Goal: Task Accomplishment & Management: Use online tool/utility

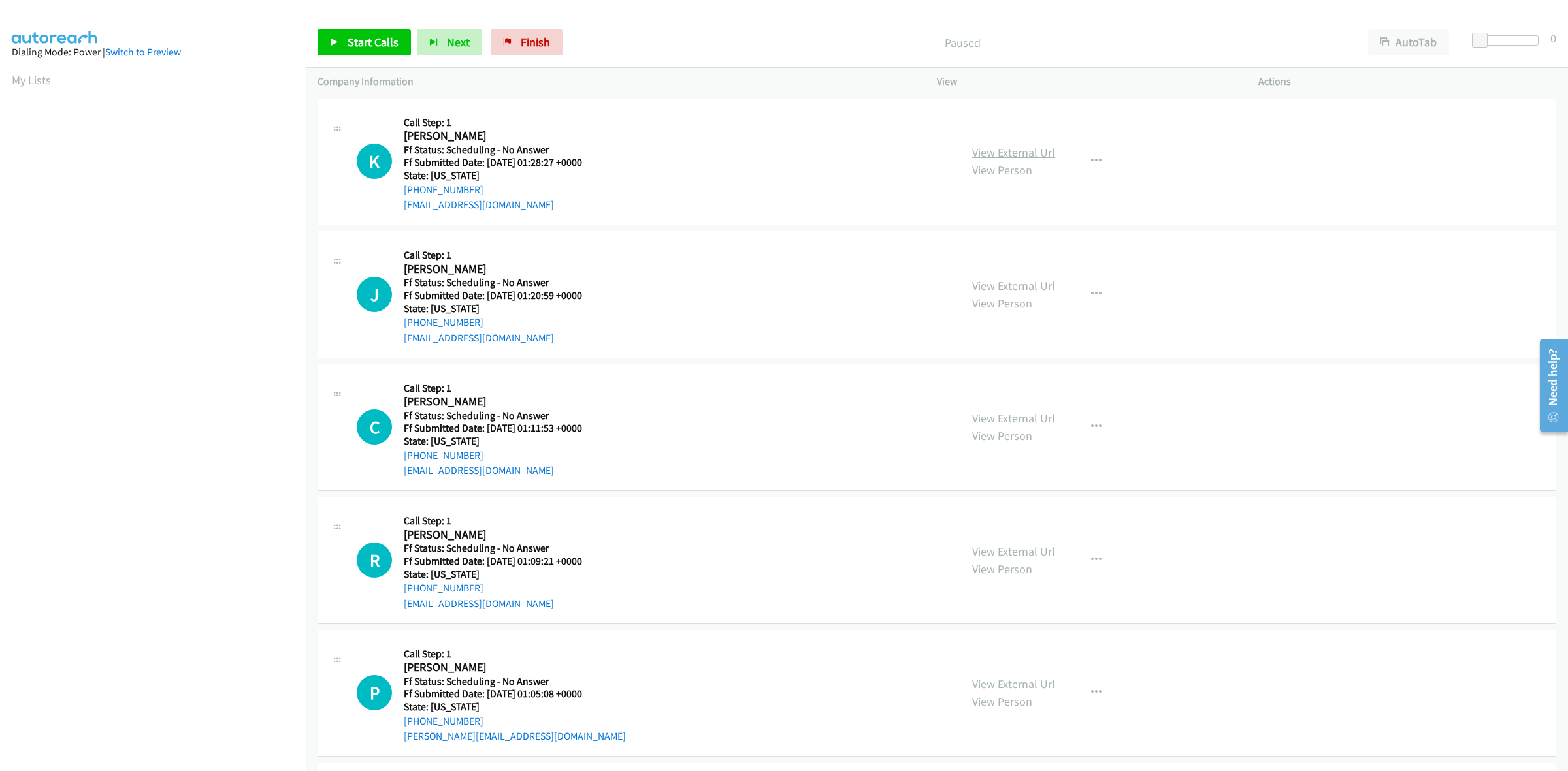
click at [1022, 152] on link "View External Url" at bounding box center [1014, 152] width 83 height 15
click at [974, 288] on link "View External Url" at bounding box center [1014, 285] width 83 height 15
click at [1041, 419] on link "View External Url" at bounding box center [1014, 418] width 83 height 15
click at [1039, 556] on link "View External Url" at bounding box center [1014, 551] width 83 height 15
click at [1022, 684] on link "View External Url" at bounding box center [1014, 684] width 83 height 15
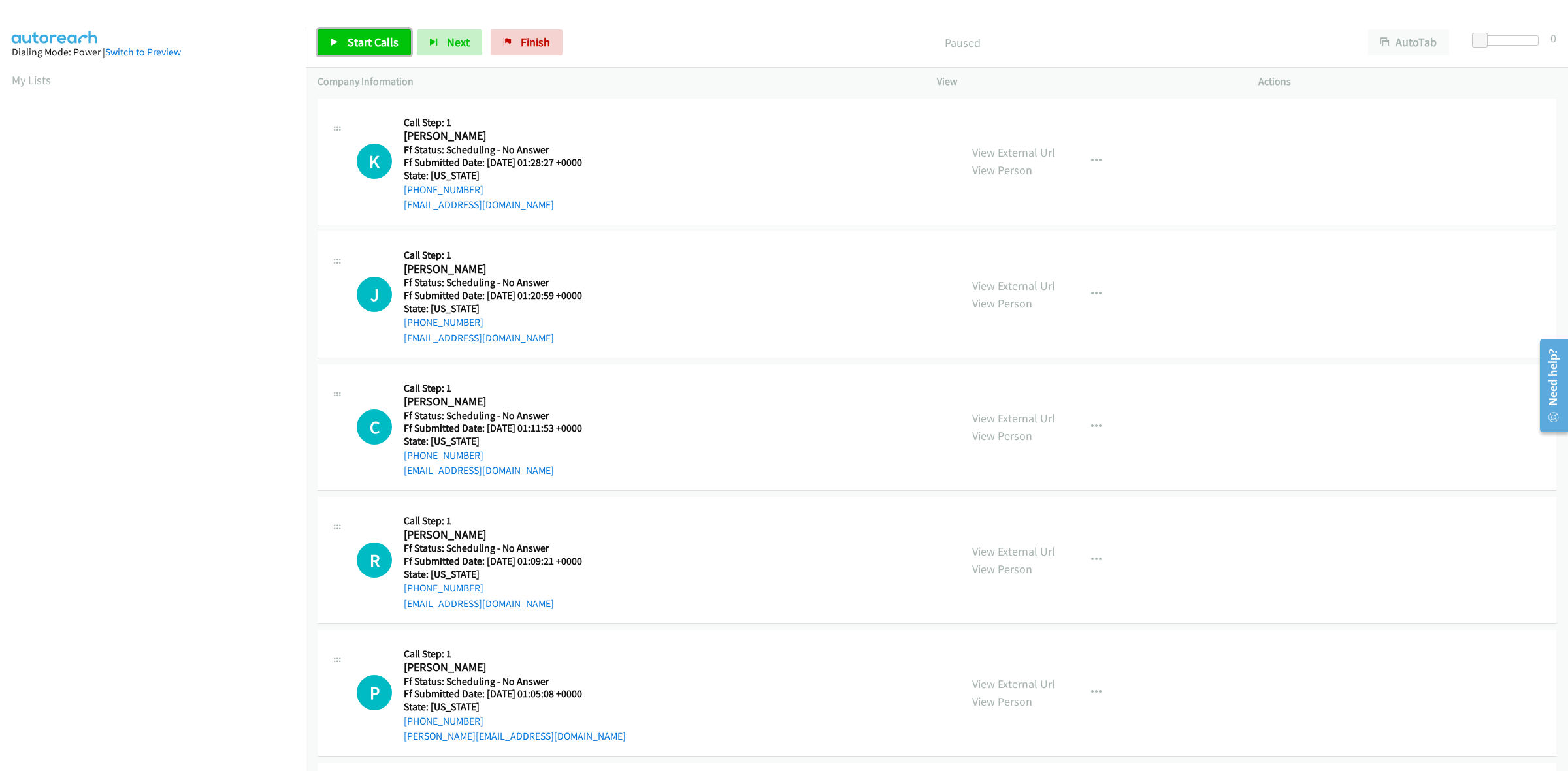
click at [386, 44] on span "Start Calls" at bounding box center [373, 42] width 51 height 15
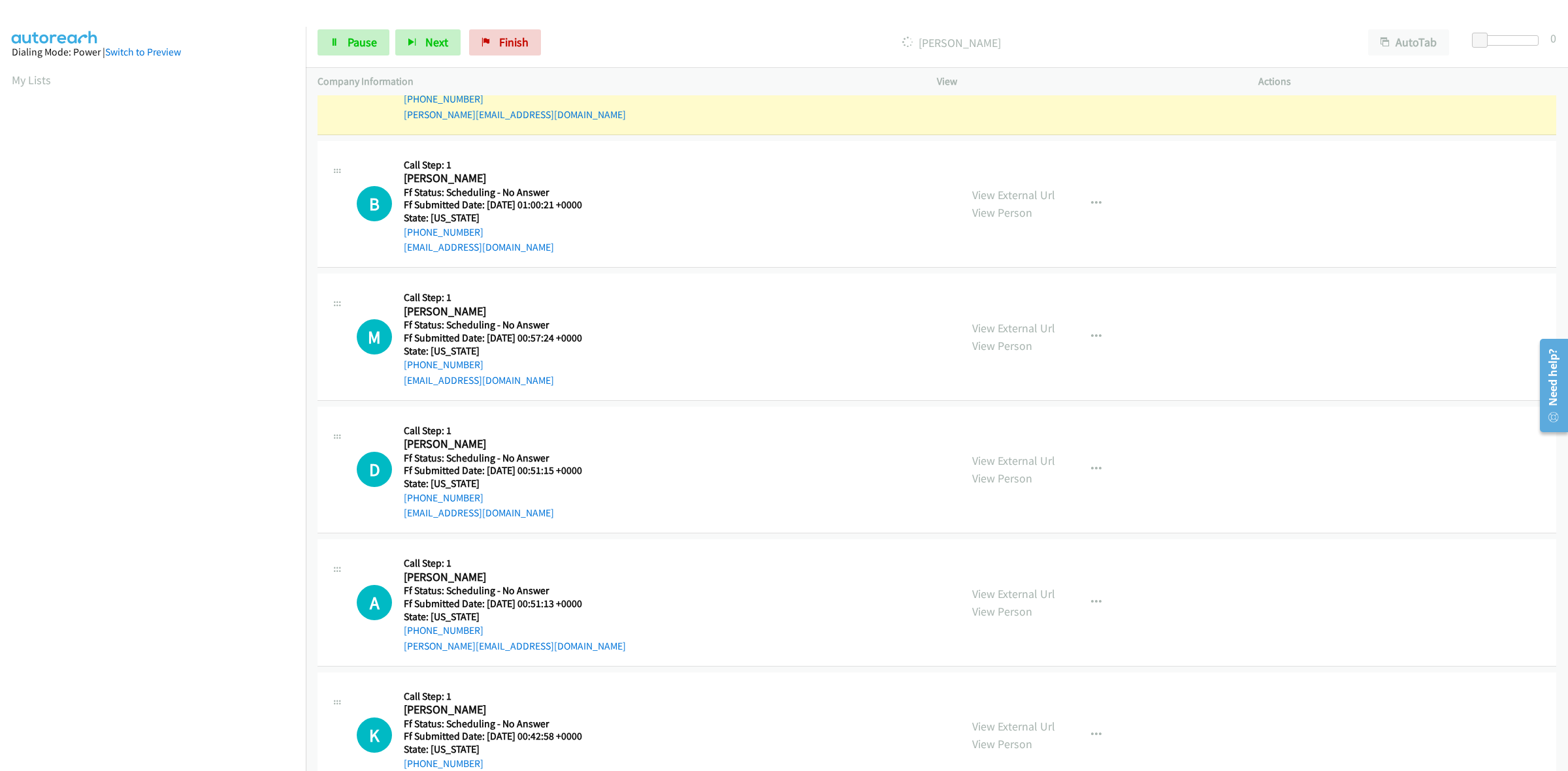
scroll to position [735, 0]
click at [1030, 192] on link "View External Url" at bounding box center [1014, 193] width 83 height 15
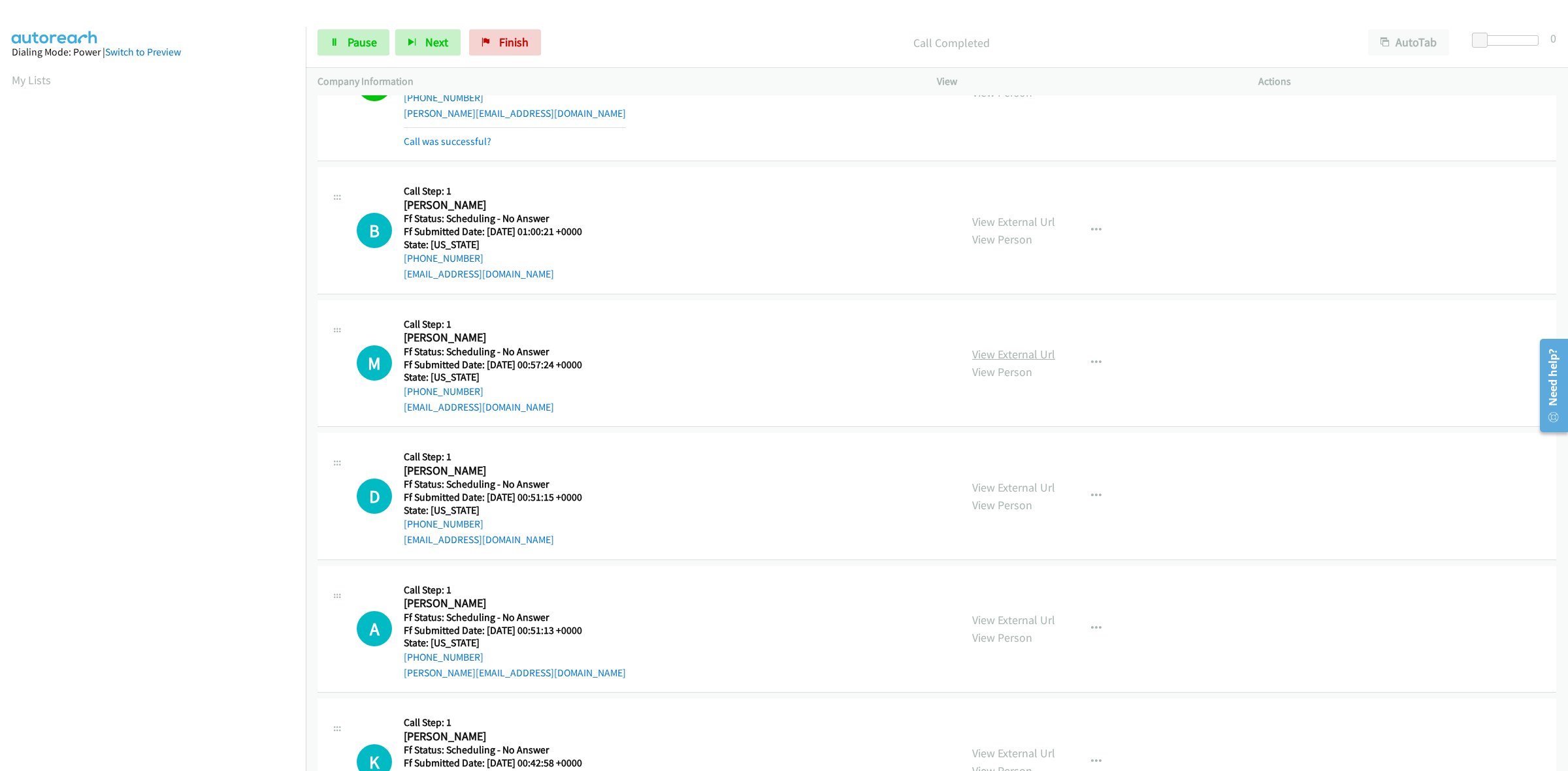
click at [1021, 352] on link "View External Url" at bounding box center [1014, 354] width 83 height 15
click at [1017, 486] on link "View External Url" at bounding box center [1014, 487] width 83 height 15
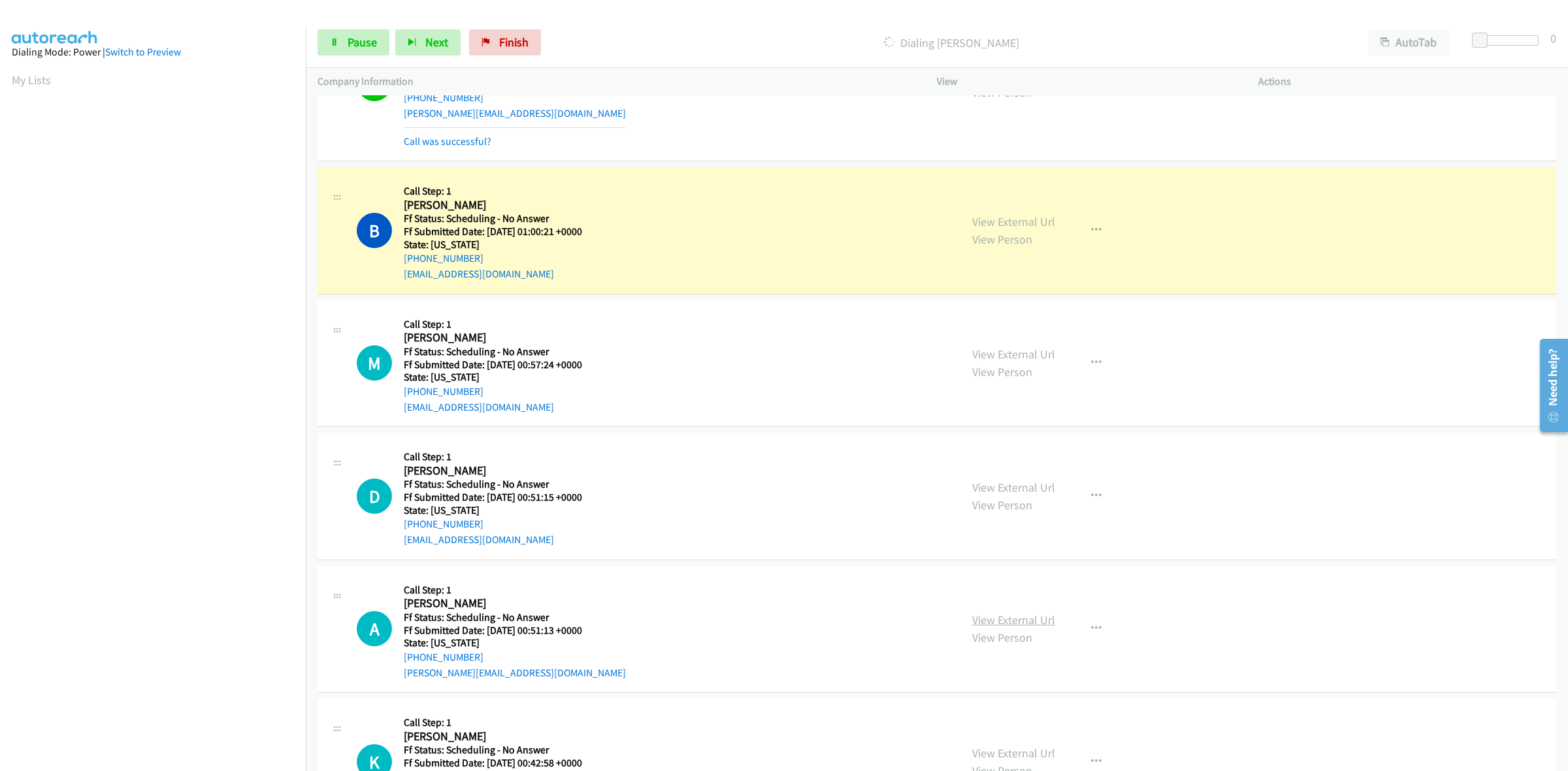
click at [1037, 621] on link "View External Url" at bounding box center [1014, 619] width 83 height 15
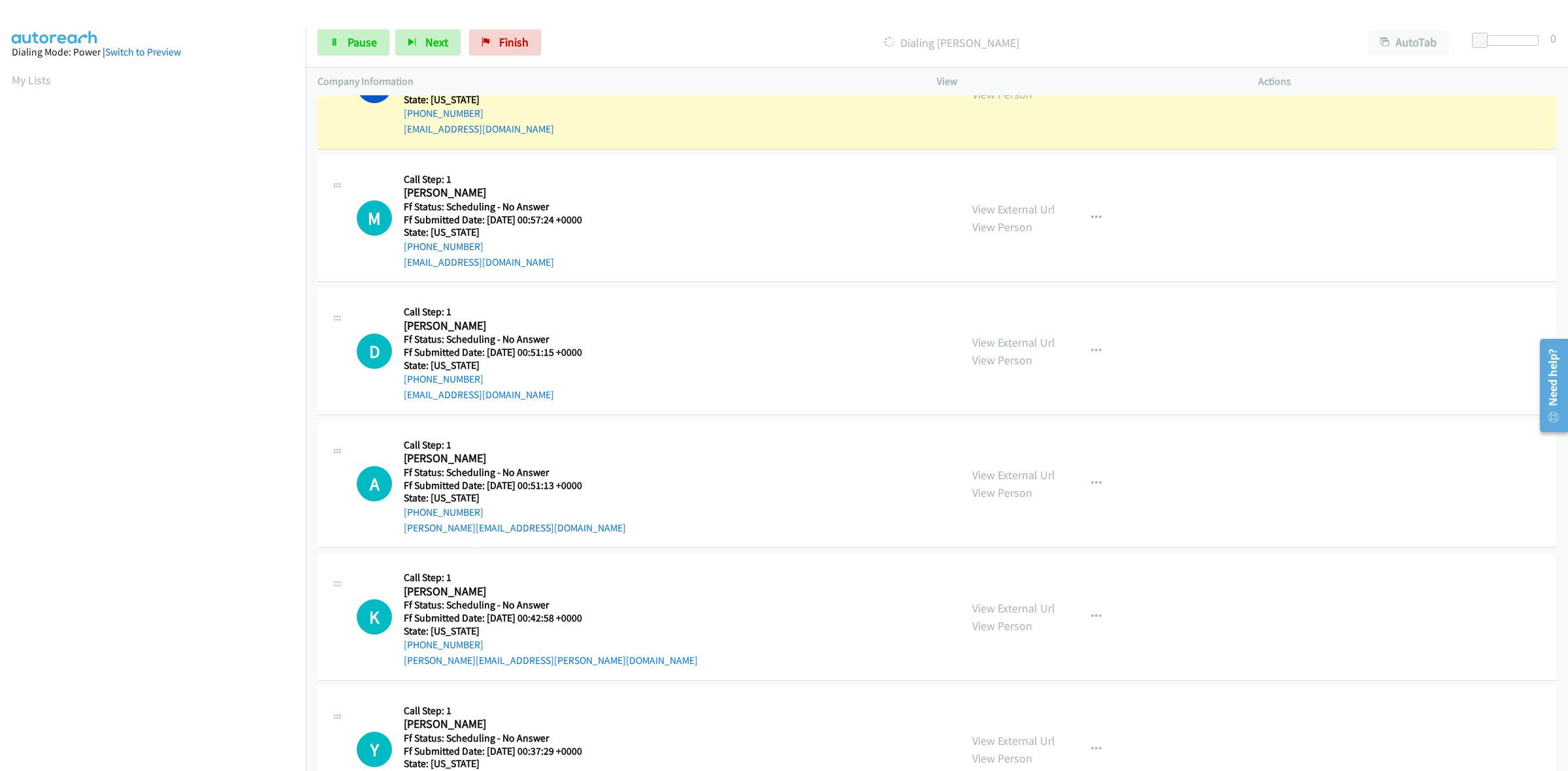
scroll to position [898, 0]
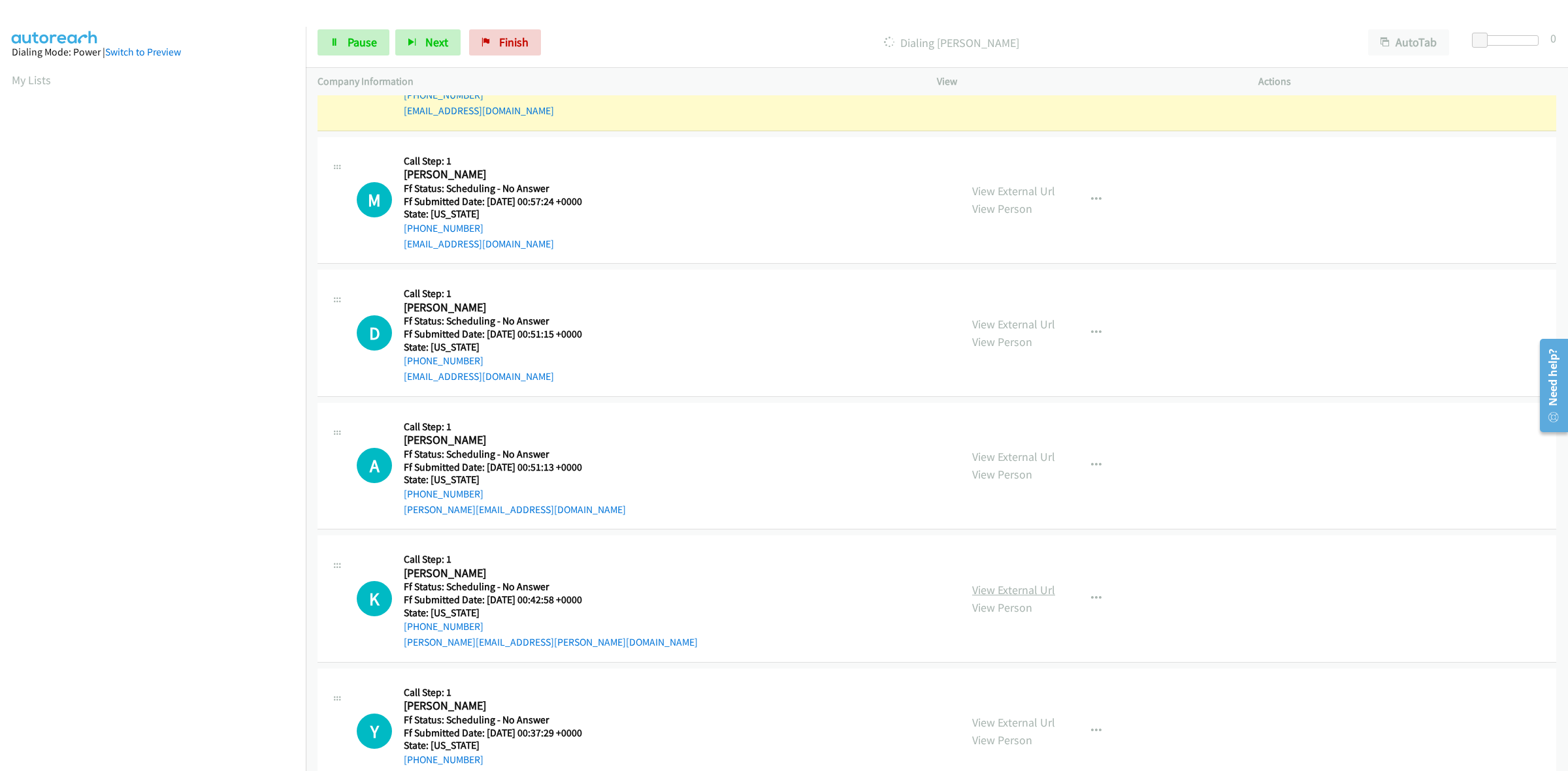
click at [1016, 586] on link "View External Url" at bounding box center [1014, 590] width 83 height 15
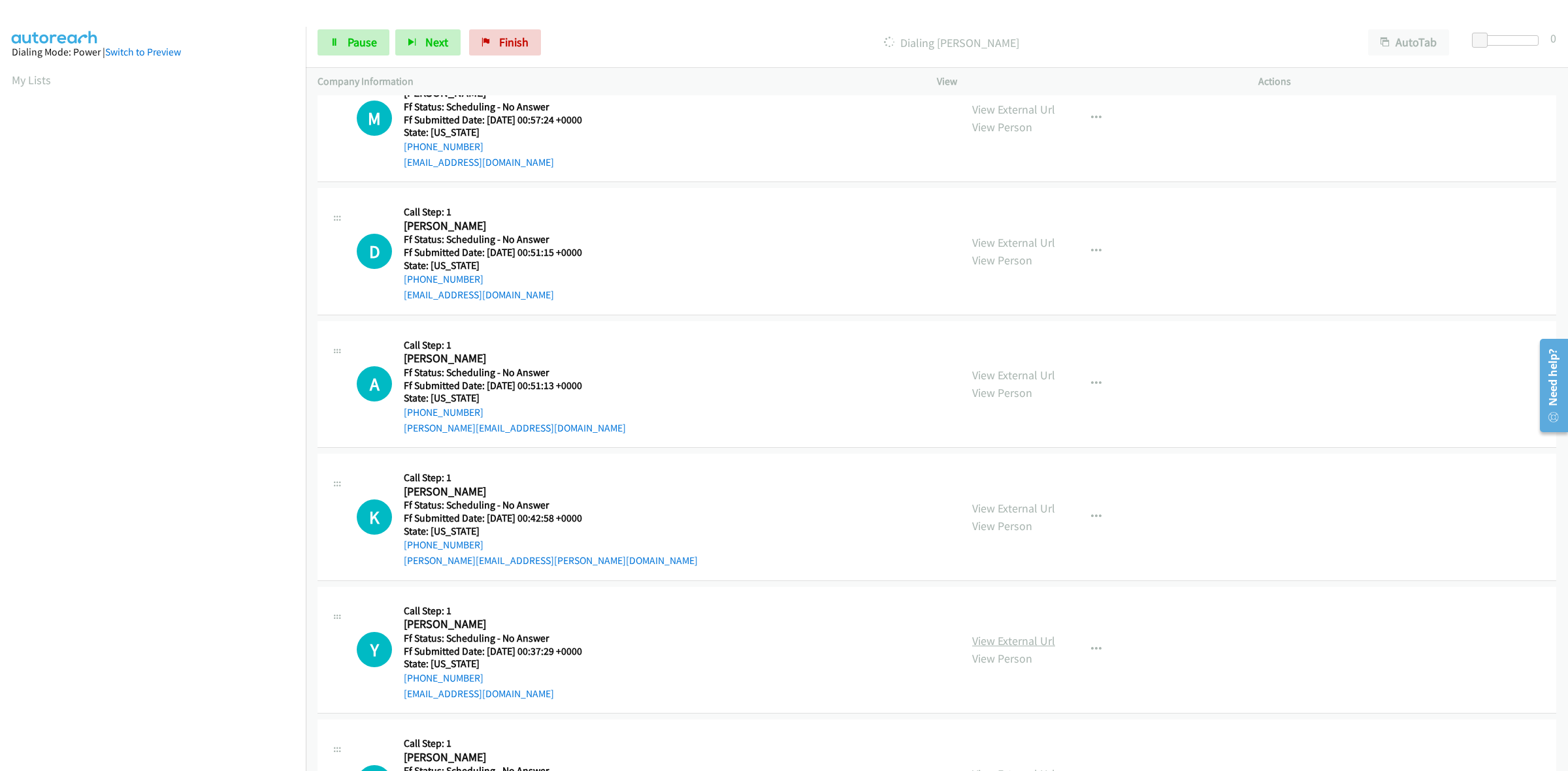
click at [998, 637] on link "View External Url" at bounding box center [1014, 641] width 83 height 15
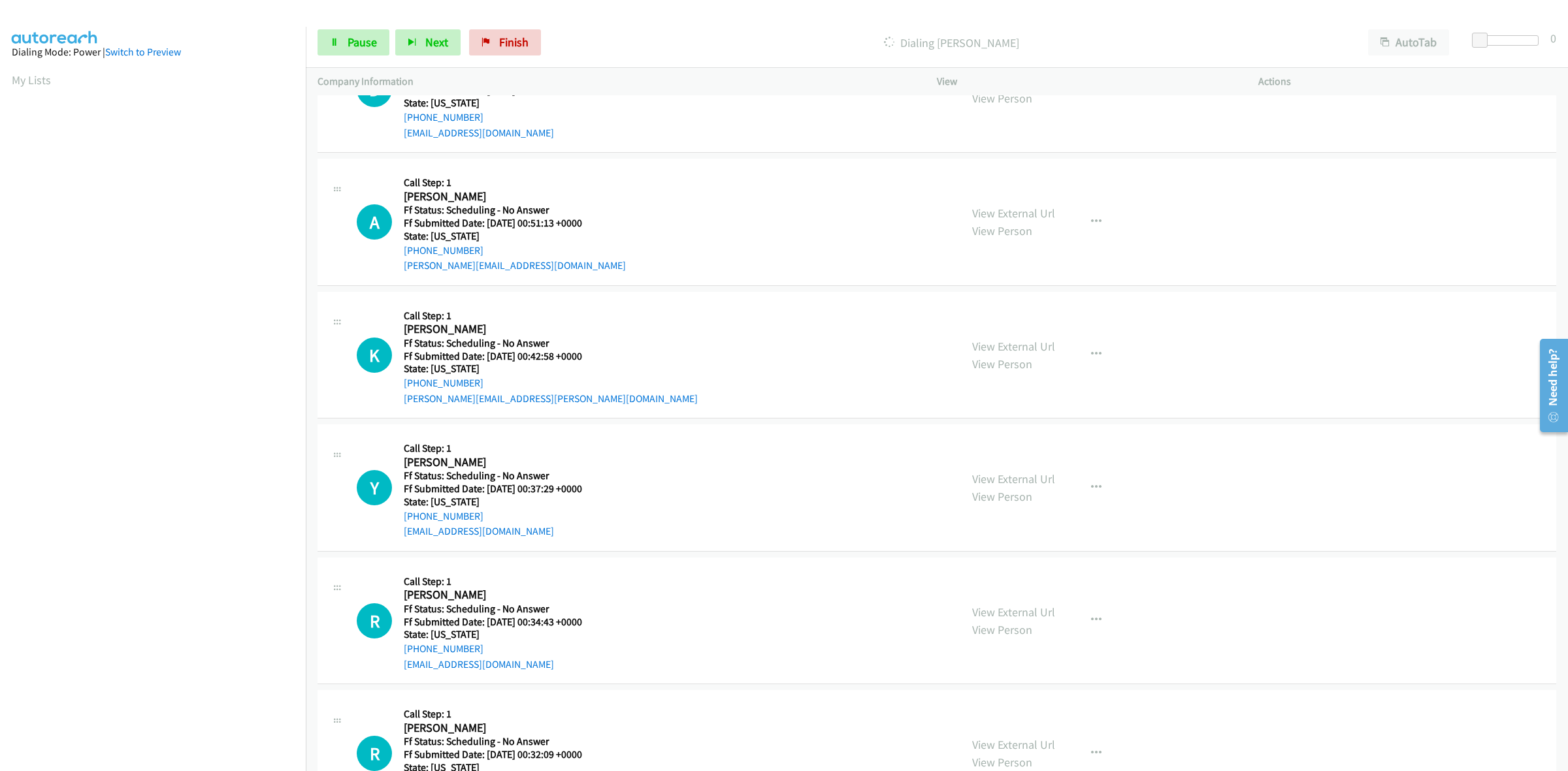
scroll to position [1171, 0]
click at [1039, 615] on link "View External Url" at bounding box center [1014, 611] width 83 height 15
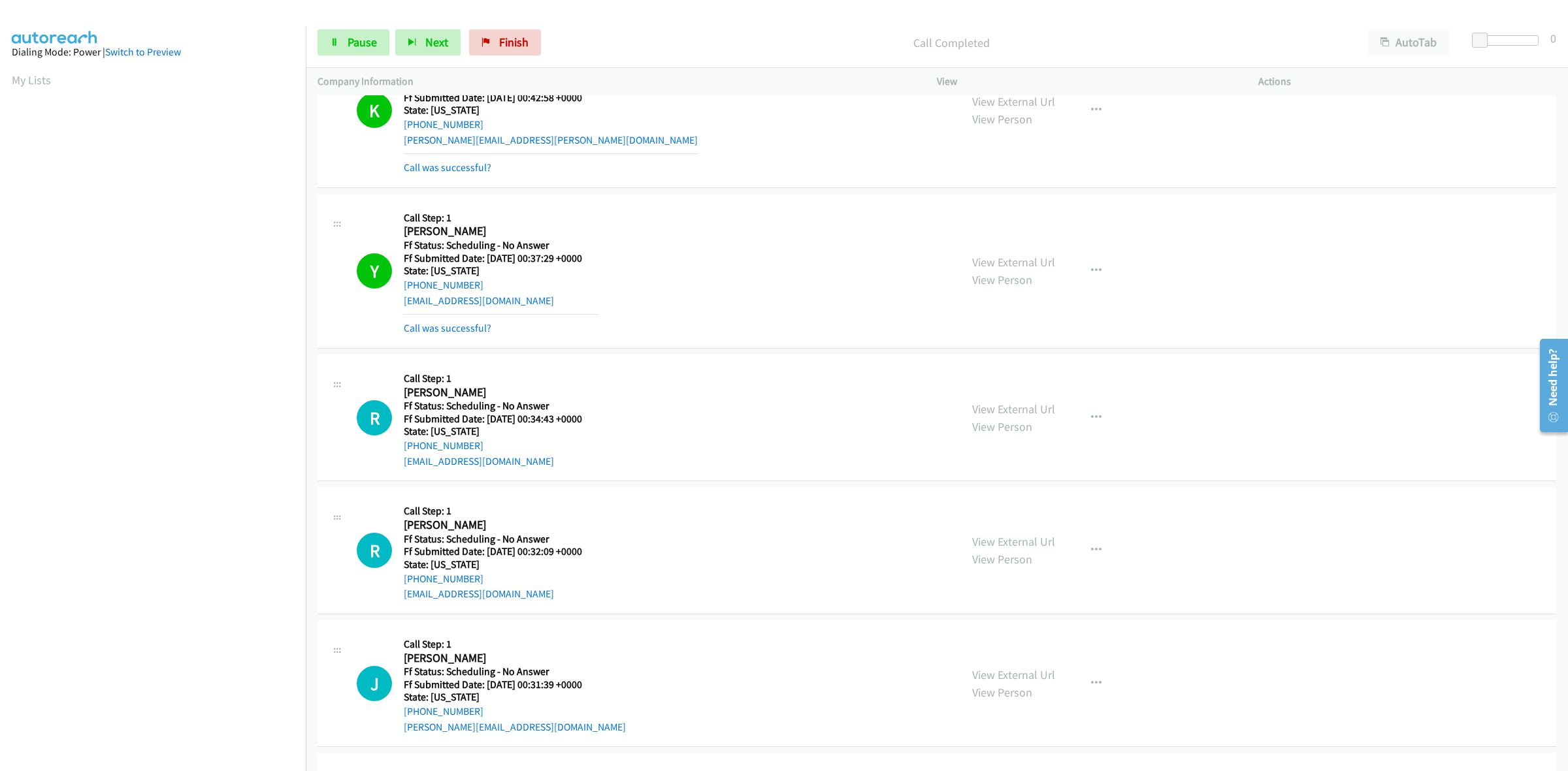
scroll to position [1525, 0]
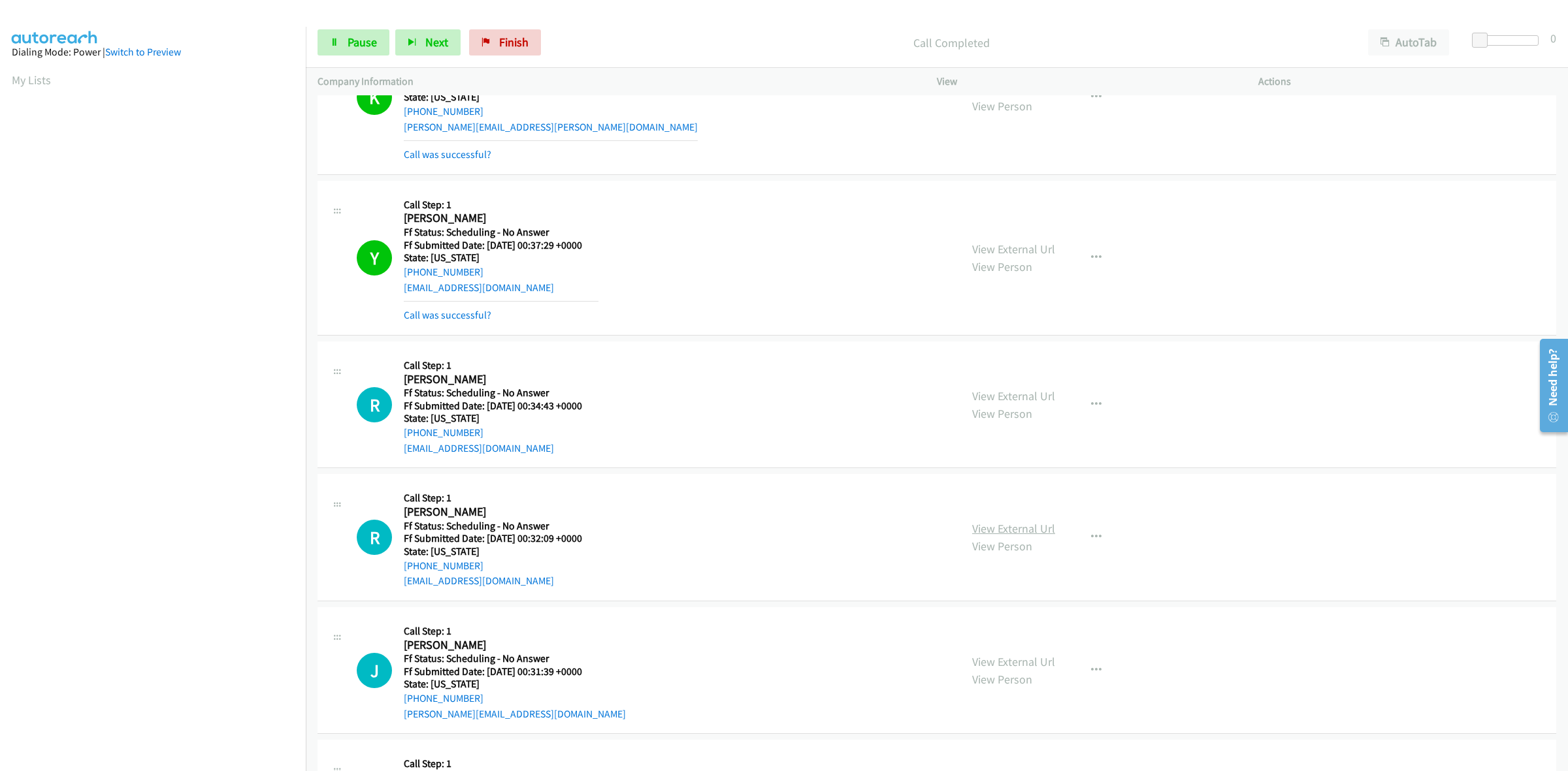
click at [1024, 533] on link "View External Url" at bounding box center [1014, 529] width 83 height 15
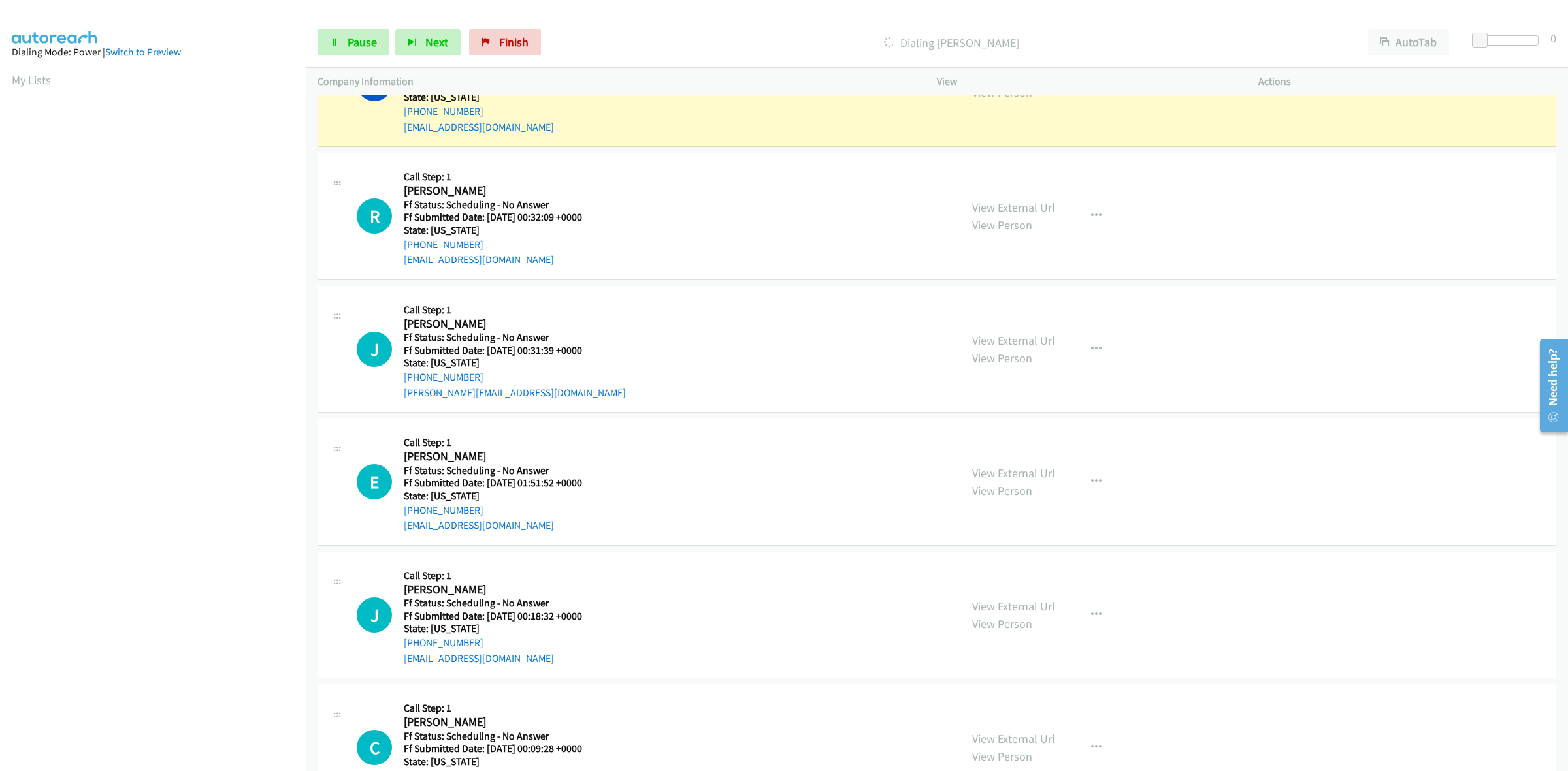
scroll to position [1933, 0]
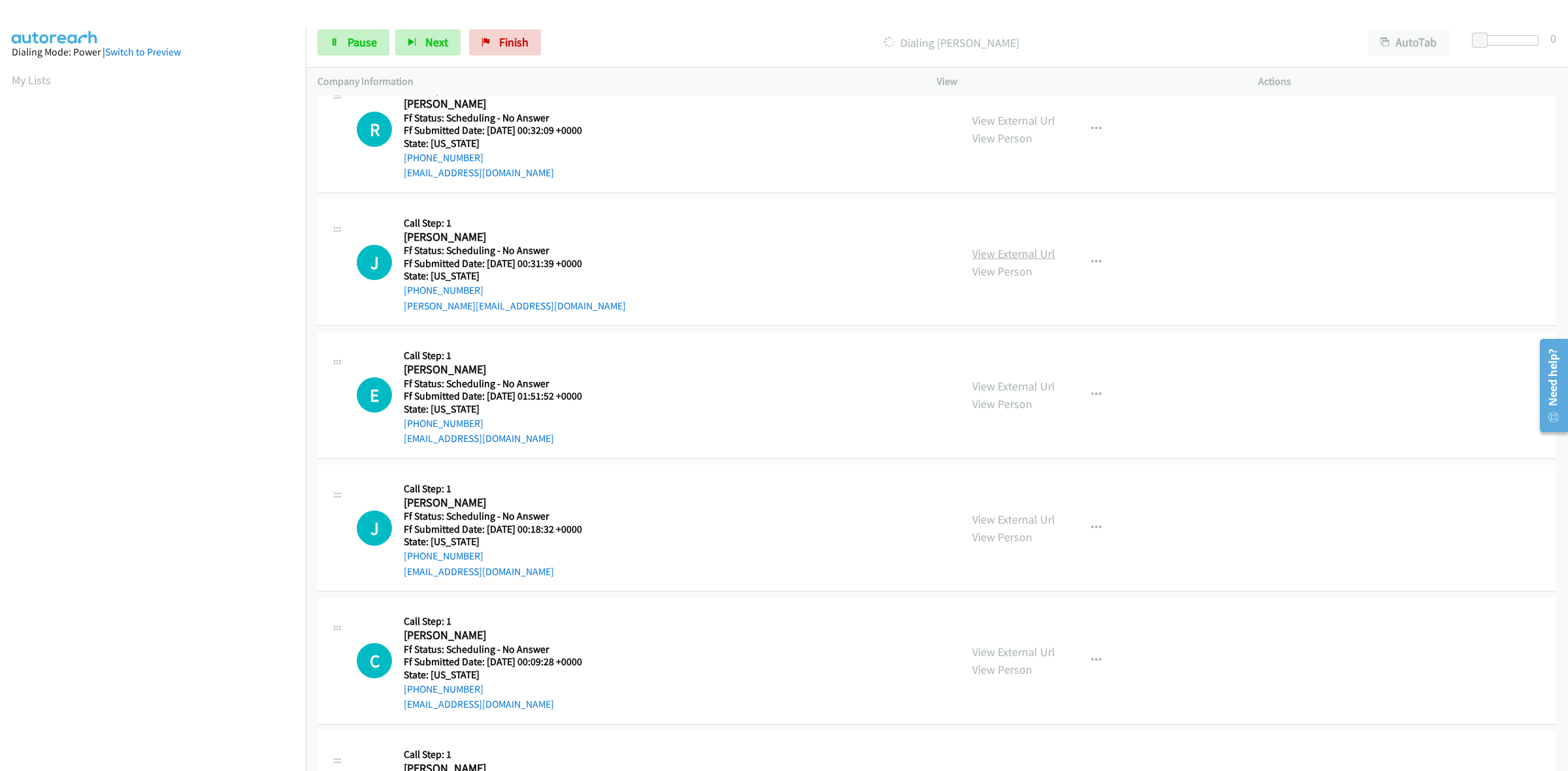
click at [997, 255] on link "View External Url" at bounding box center [1014, 253] width 83 height 15
click at [1030, 388] on link "View External Url" at bounding box center [1014, 386] width 83 height 15
click at [1027, 523] on link "View External Url" at bounding box center [1014, 519] width 83 height 15
click at [1034, 650] on link "View External Url" at bounding box center [1014, 652] width 83 height 15
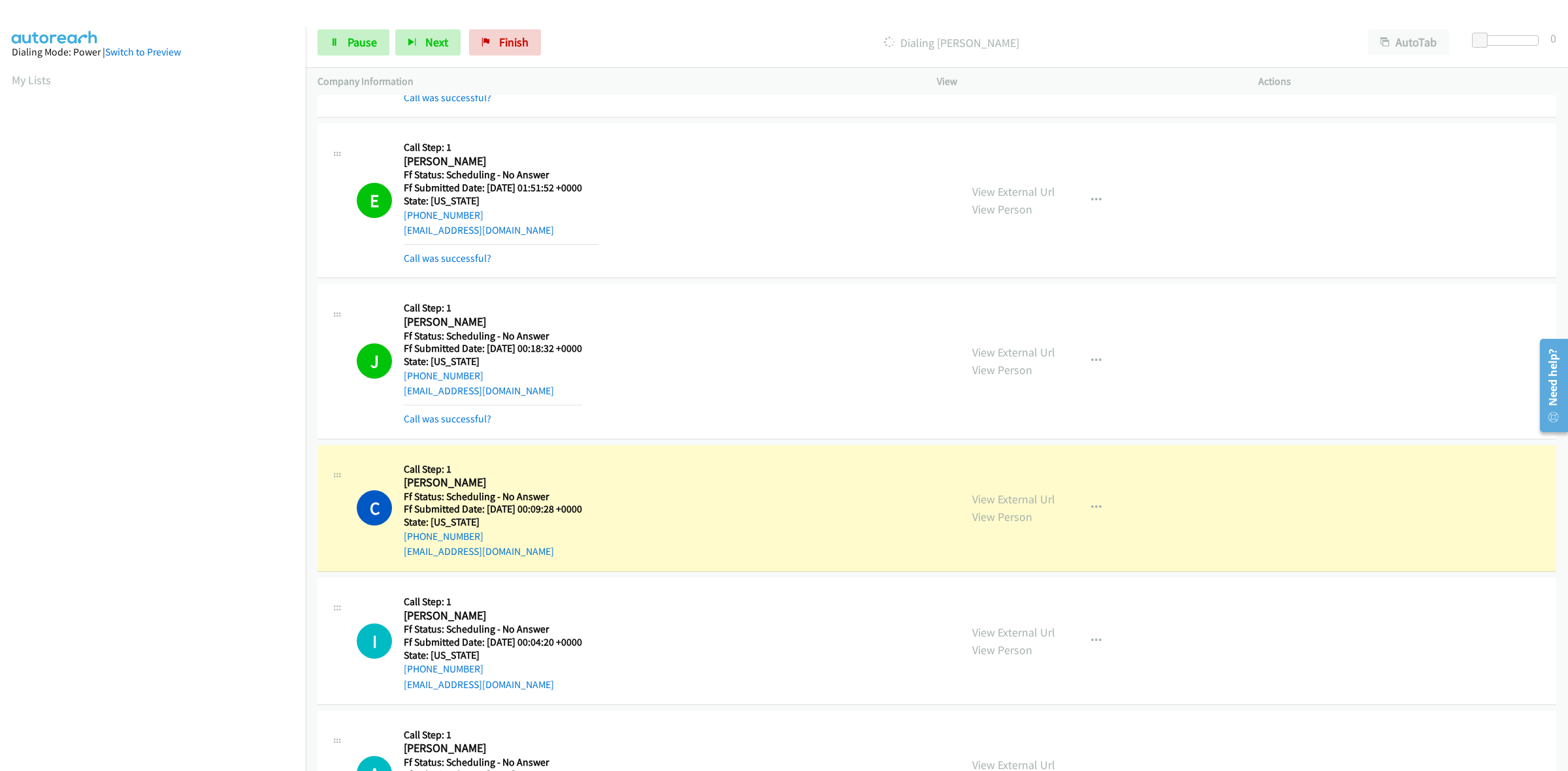
scroll to position [2259, 0]
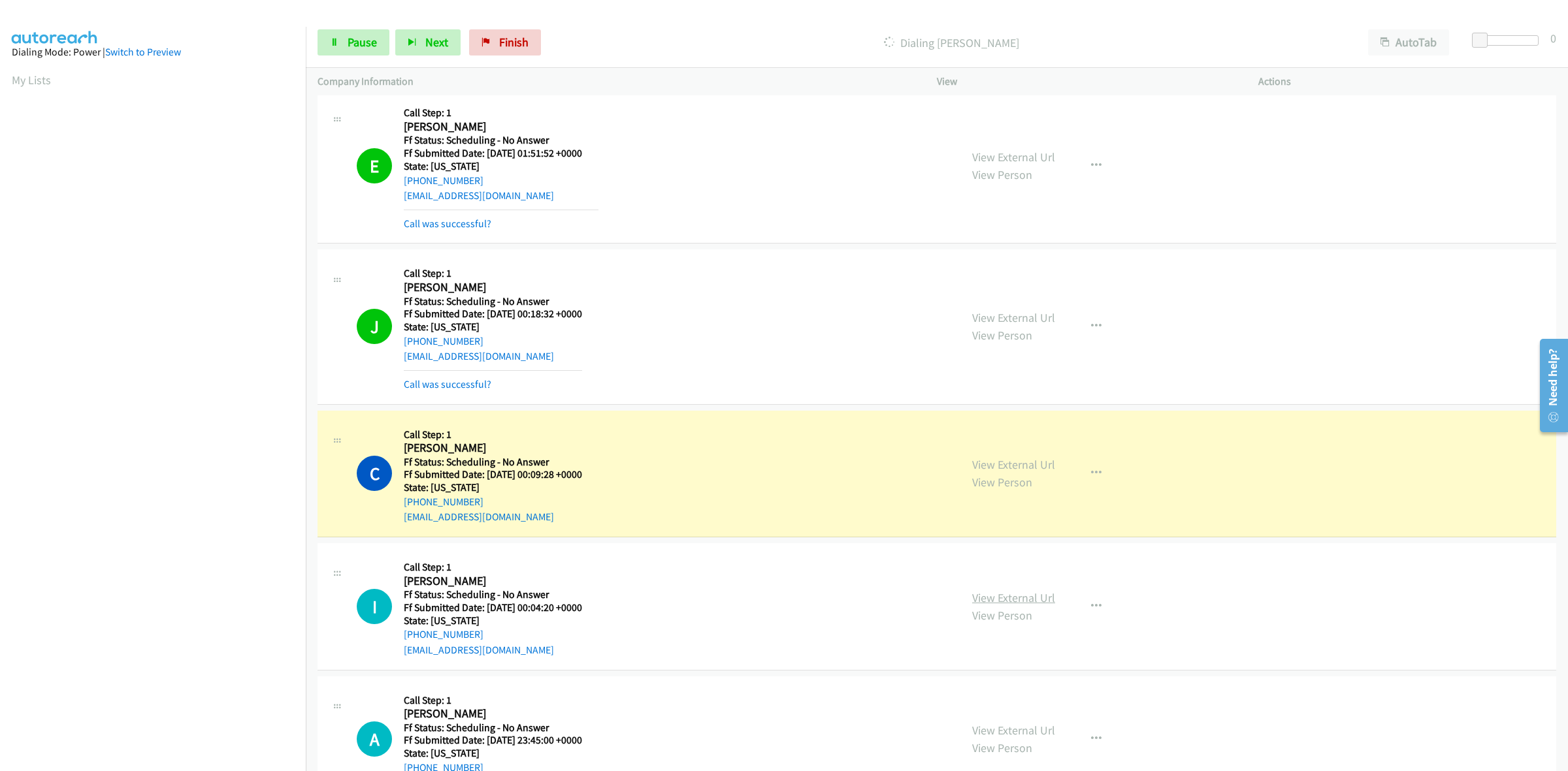
click at [1019, 599] on link "View External Url" at bounding box center [1014, 598] width 83 height 15
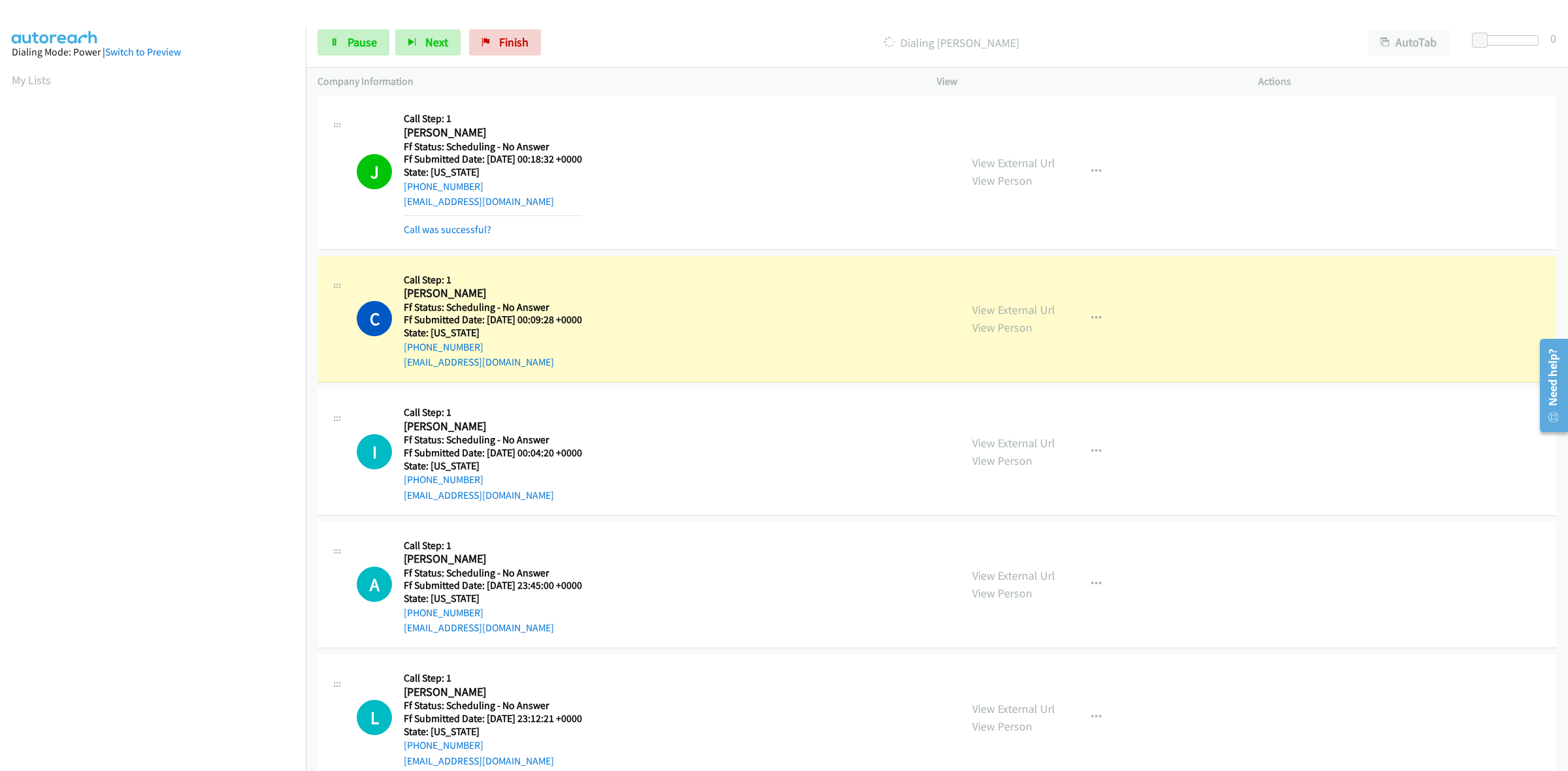
scroll to position [2423, 0]
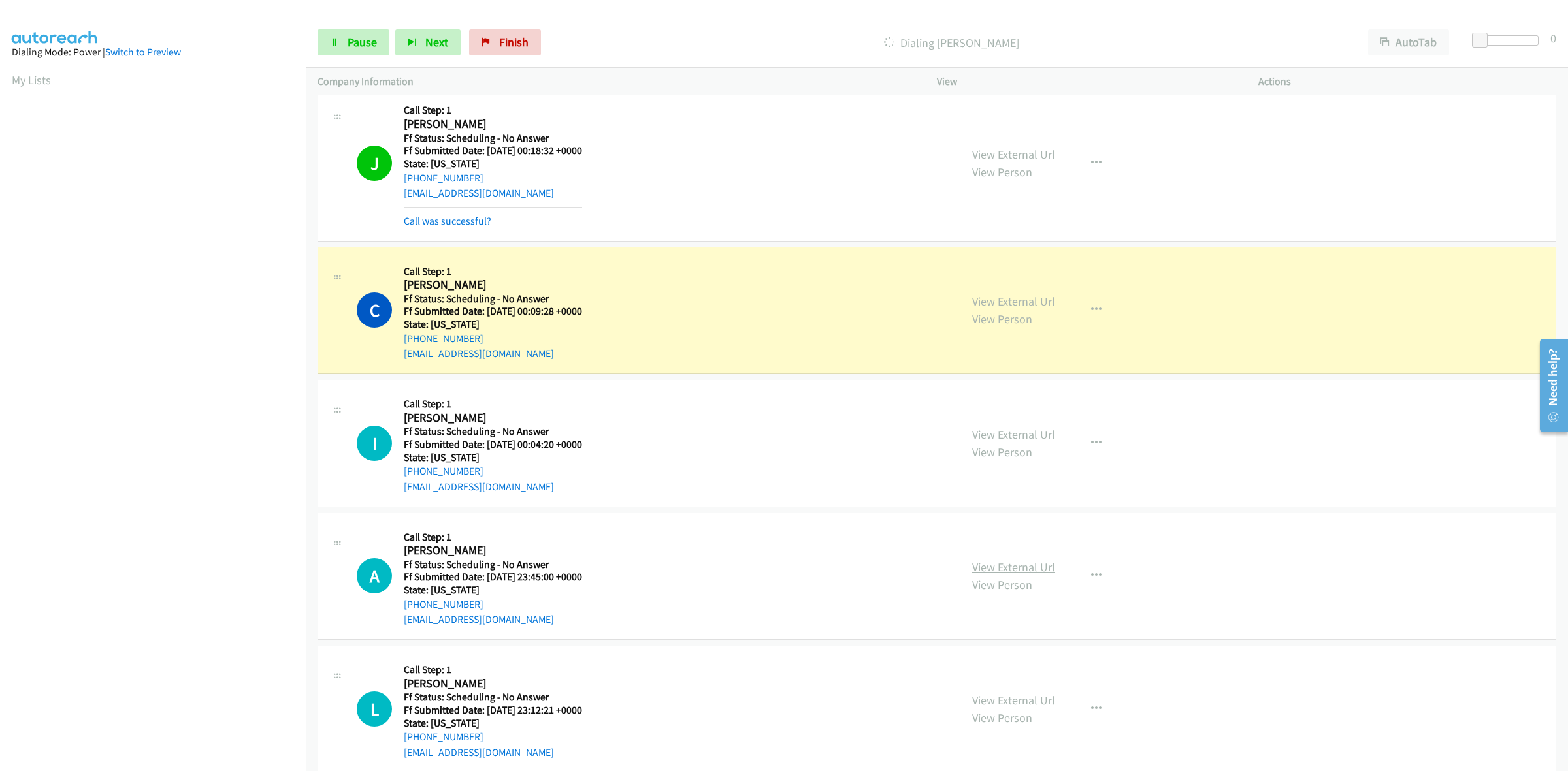
click at [1017, 570] on link "View External Url" at bounding box center [1014, 567] width 83 height 15
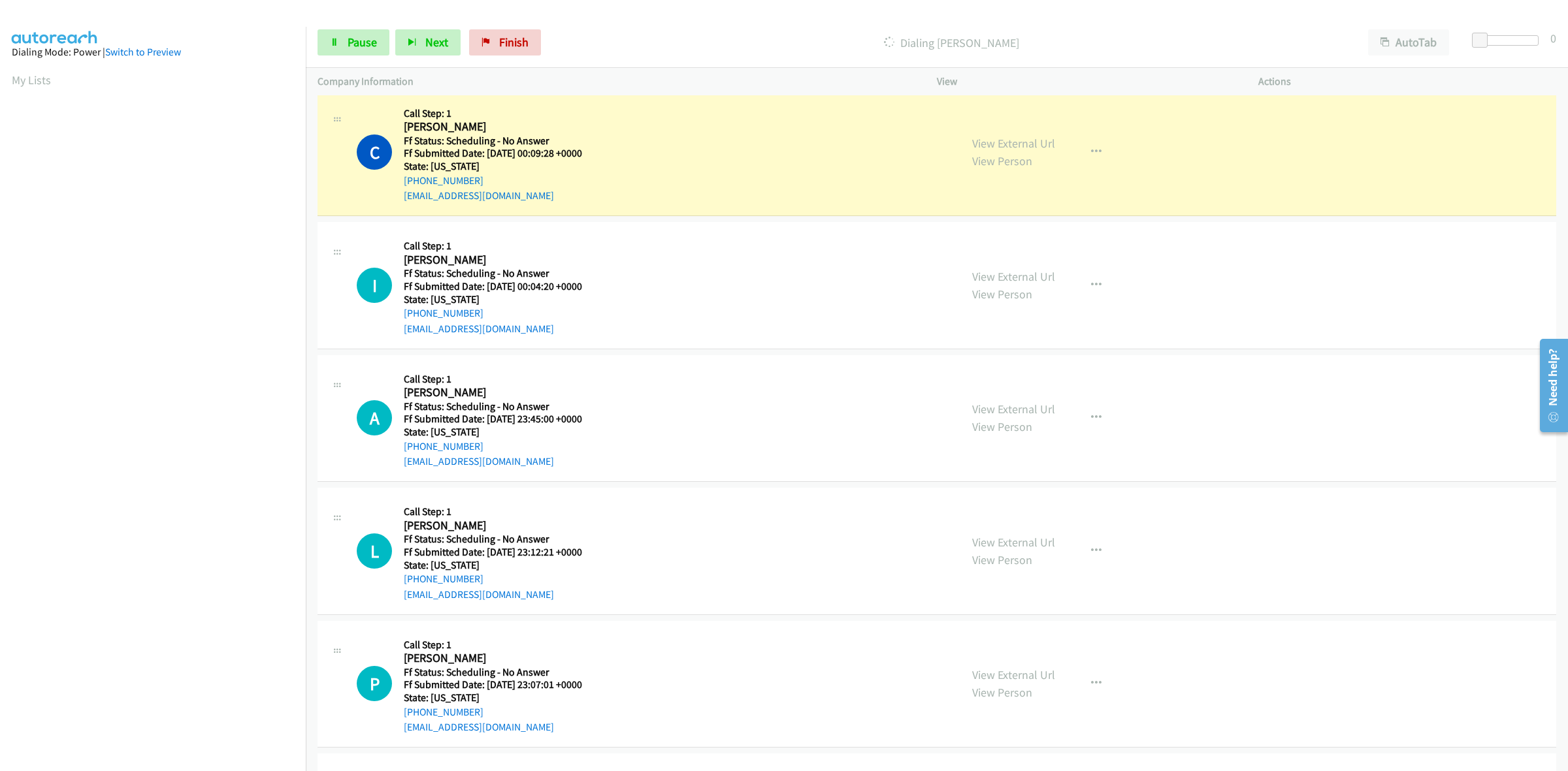
scroll to position [2668, 0]
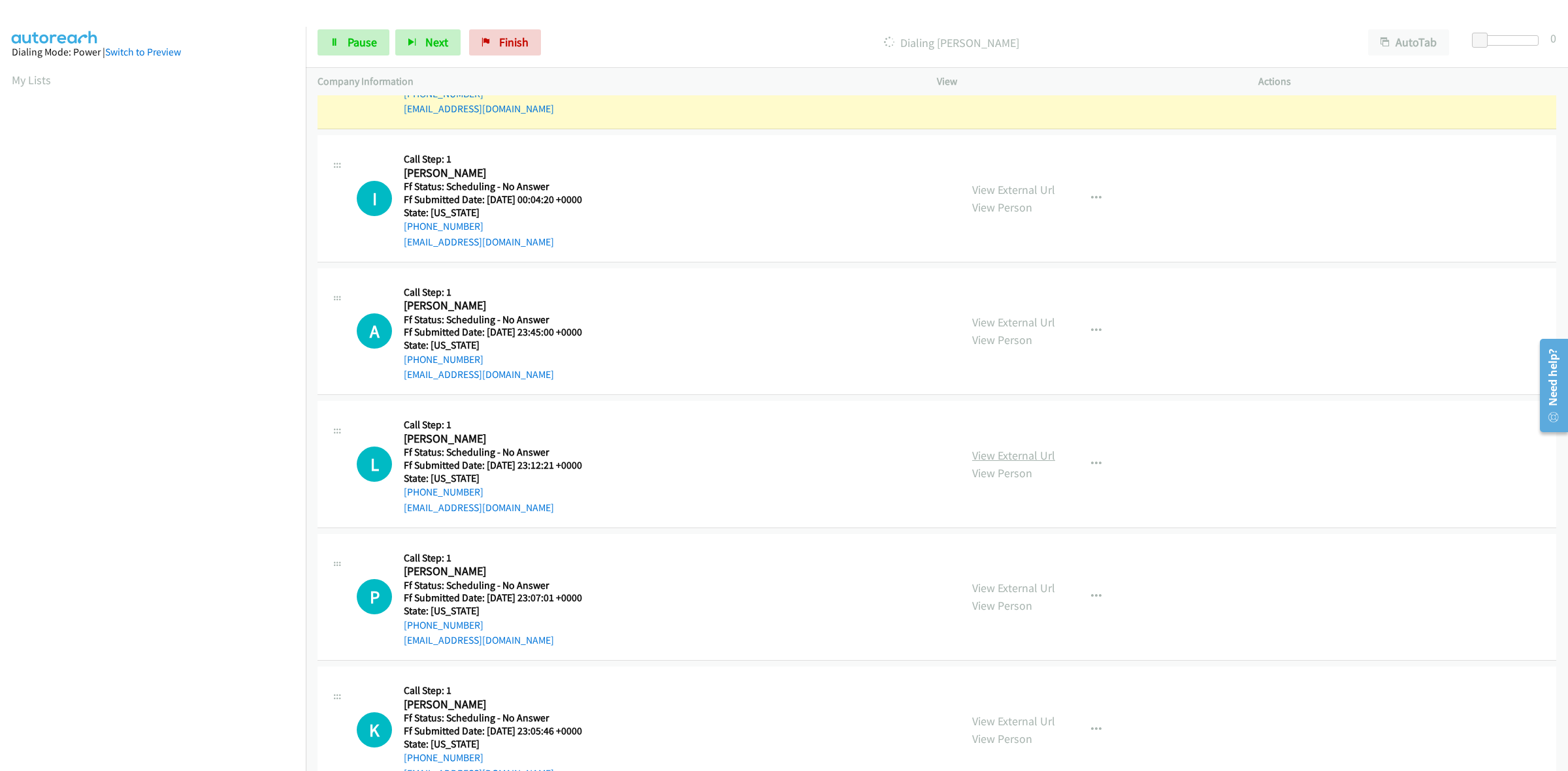
click at [1016, 454] on link "View External Url" at bounding box center [1014, 455] width 83 height 15
click at [1037, 596] on link "View External Url" at bounding box center [1014, 588] width 83 height 15
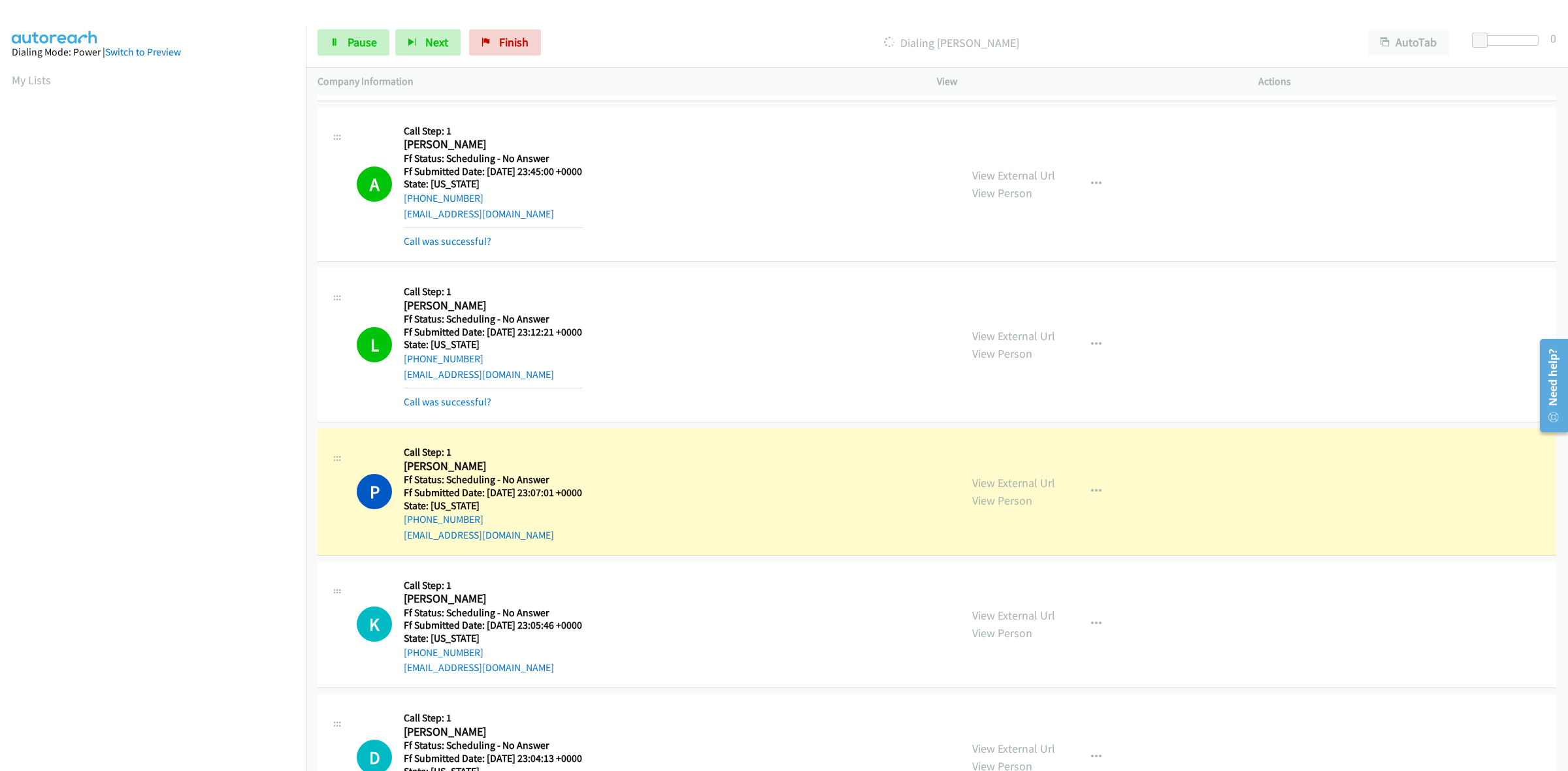
scroll to position [2994, 0]
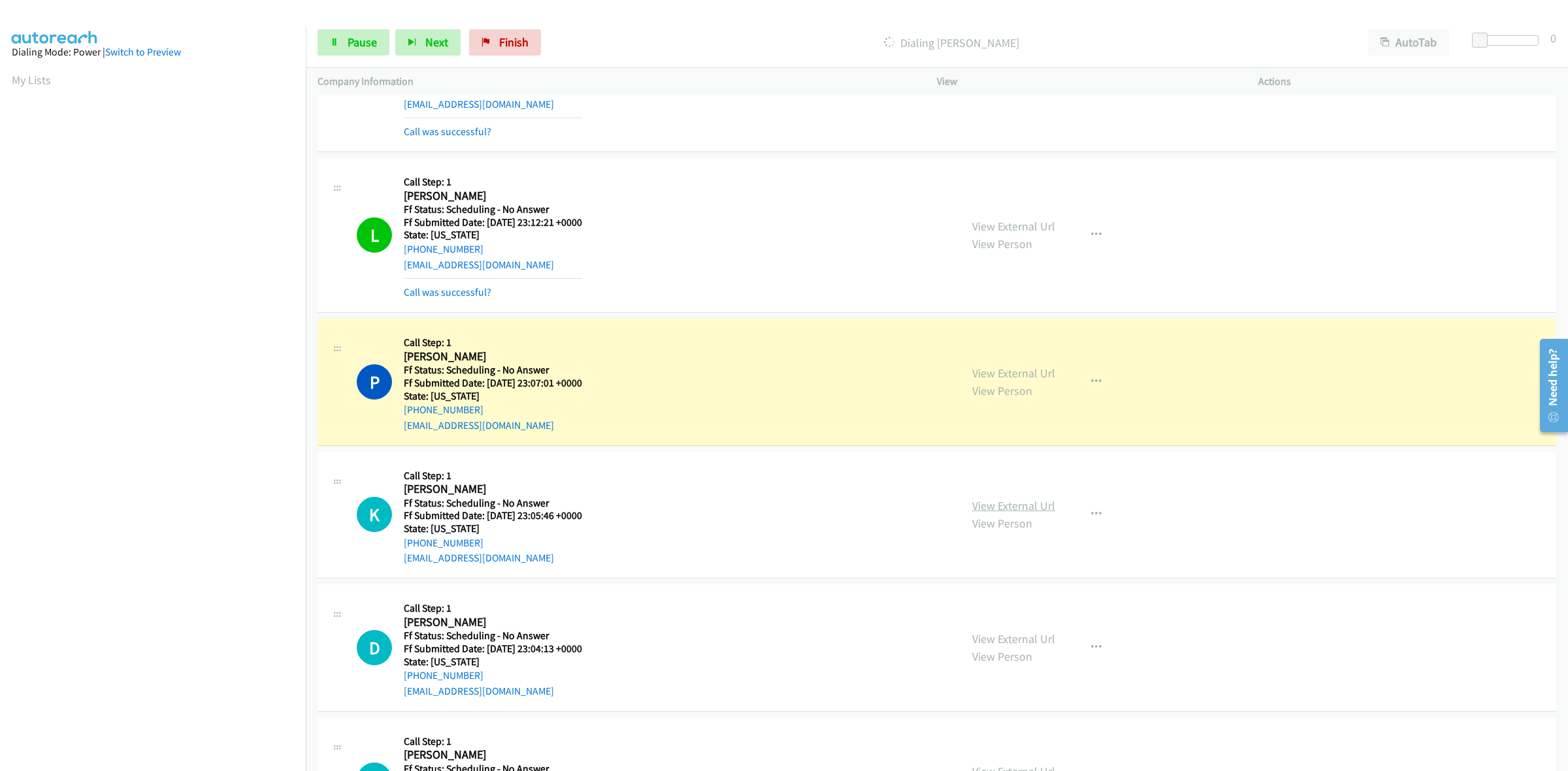
click at [993, 507] on link "View External Url" at bounding box center [1014, 505] width 83 height 15
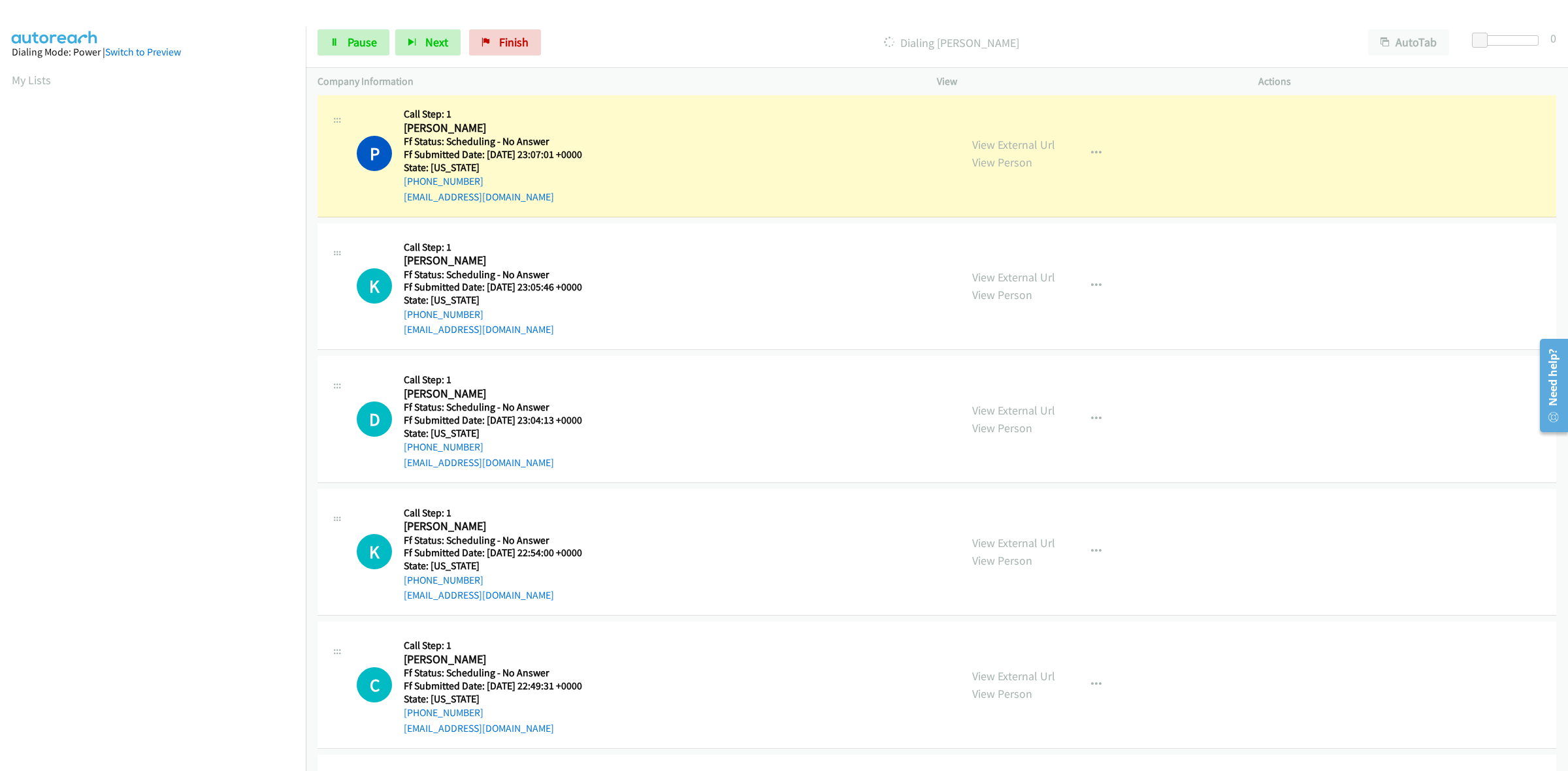
scroll to position [3239, 0]
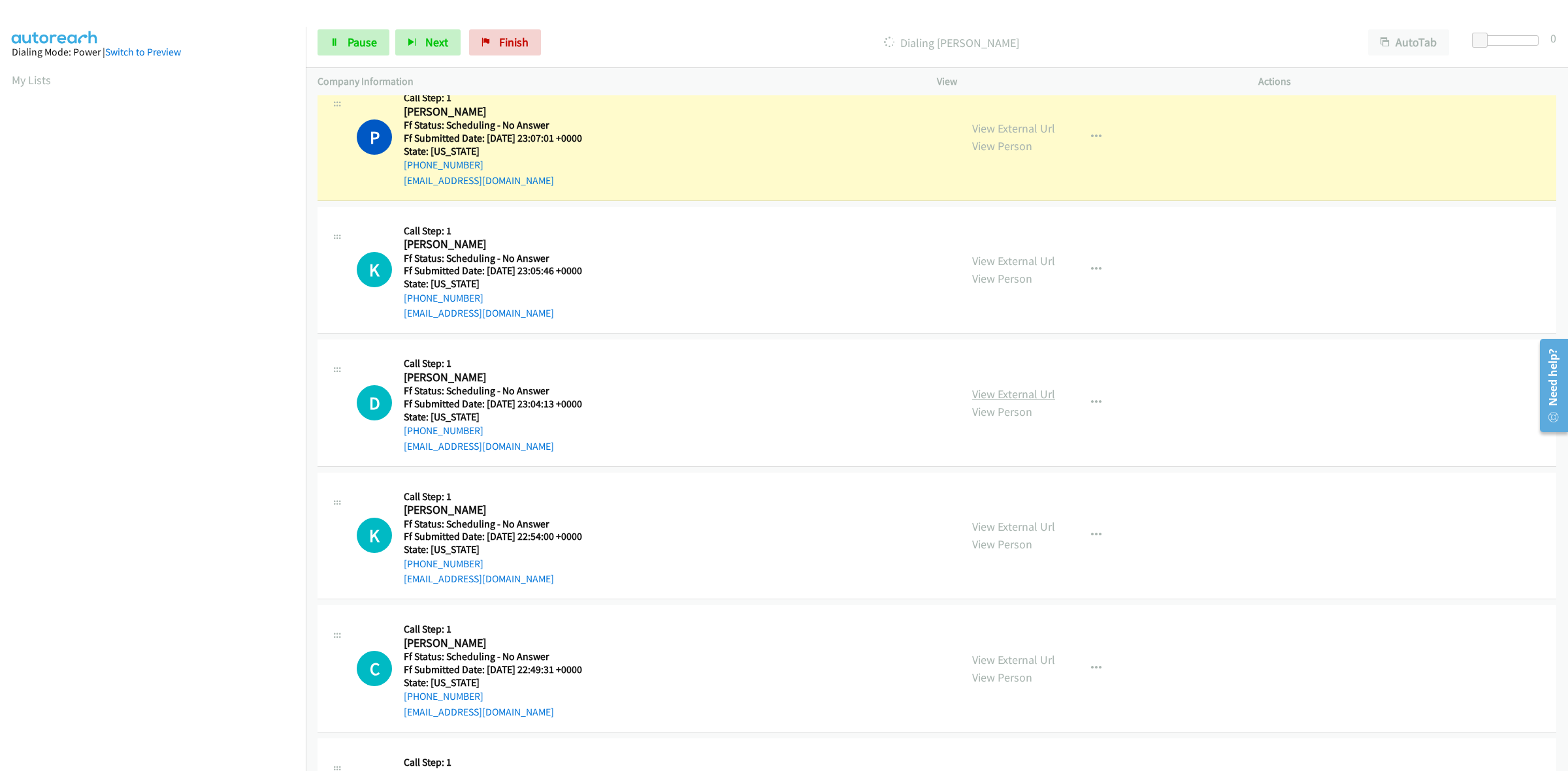
click at [1020, 396] on link "View External Url" at bounding box center [1014, 394] width 83 height 15
click at [1015, 530] on link "View External Url" at bounding box center [1014, 526] width 83 height 15
click at [361, 42] on span "Pause" at bounding box center [362, 42] width 30 height 15
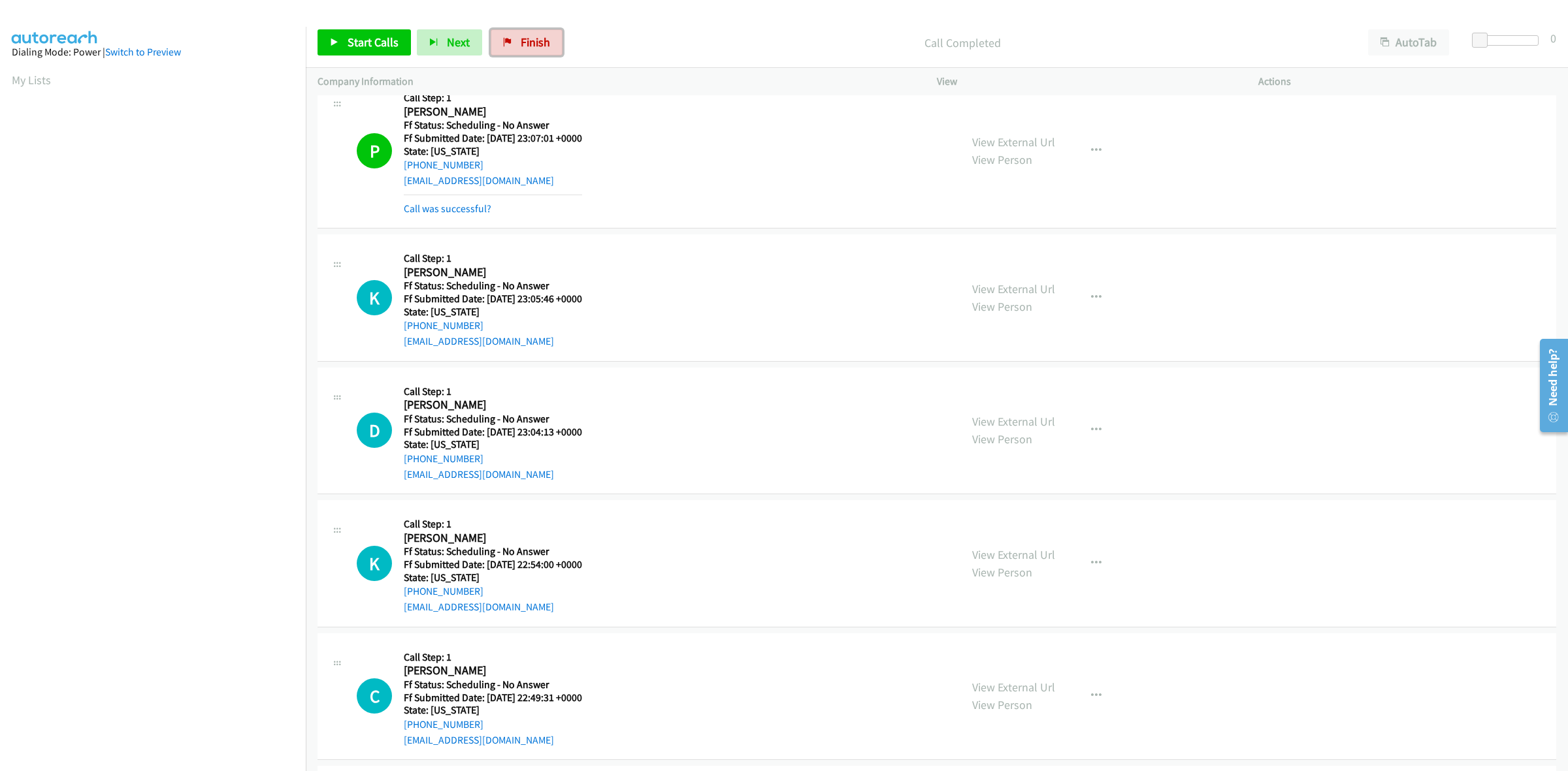
click at [521, 36] on span "Finish" at bounding box center [536, 42] width 30 height 15
